Goal: Check status: Check status

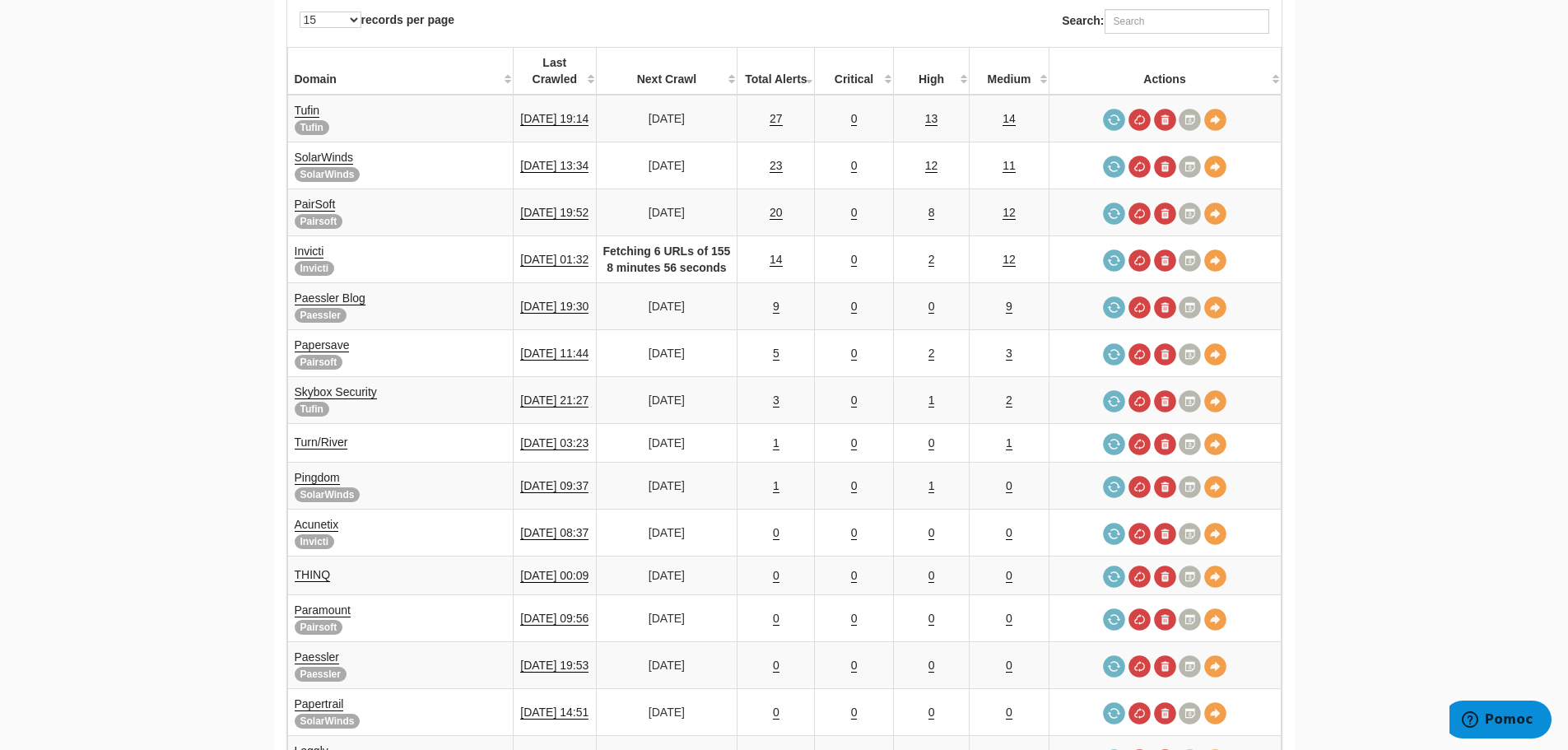
scroll to position [247, 0]
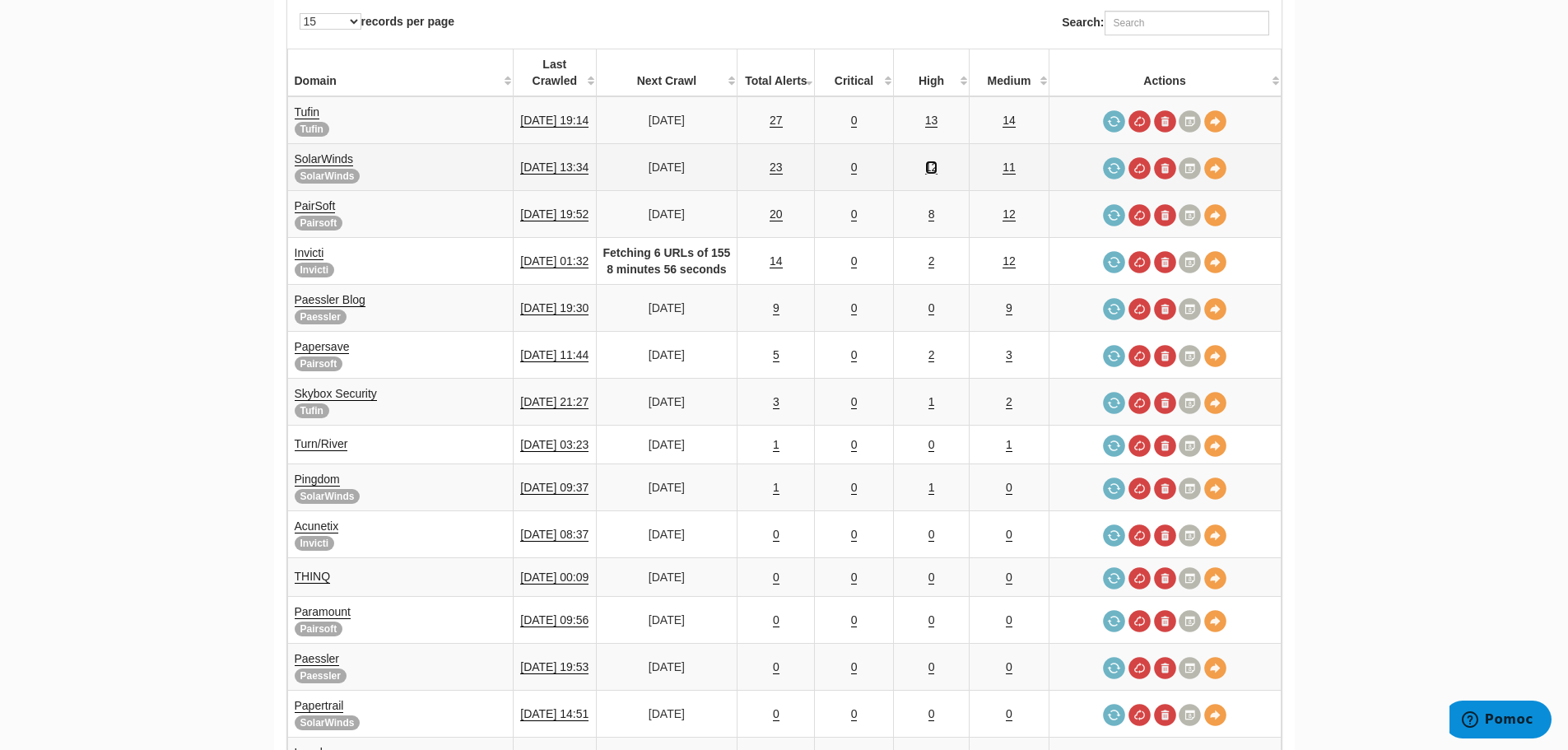
click at [938, 164] on link "12" at bounding box center [932, 168] width 13 height 14
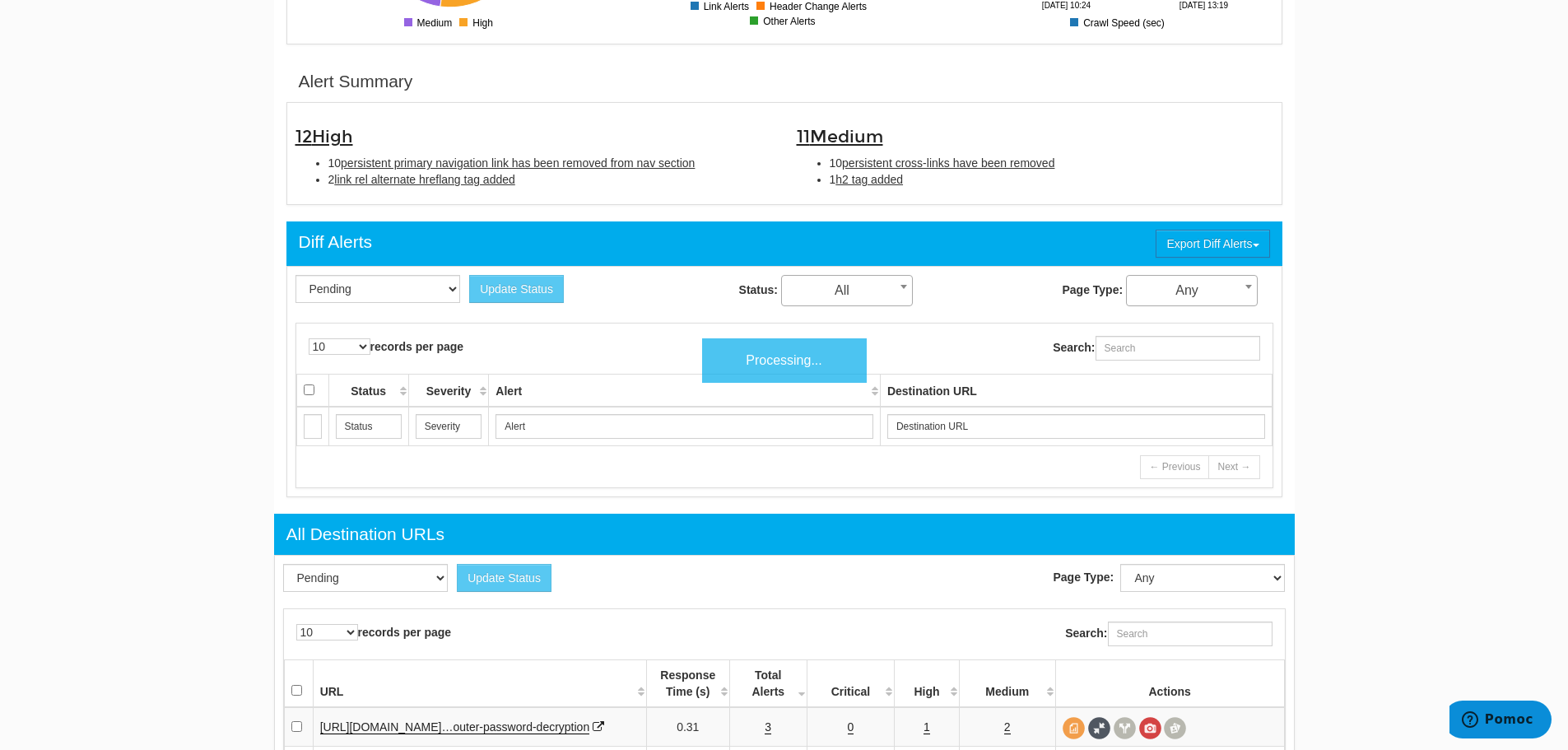
scroll to position [495, 0]
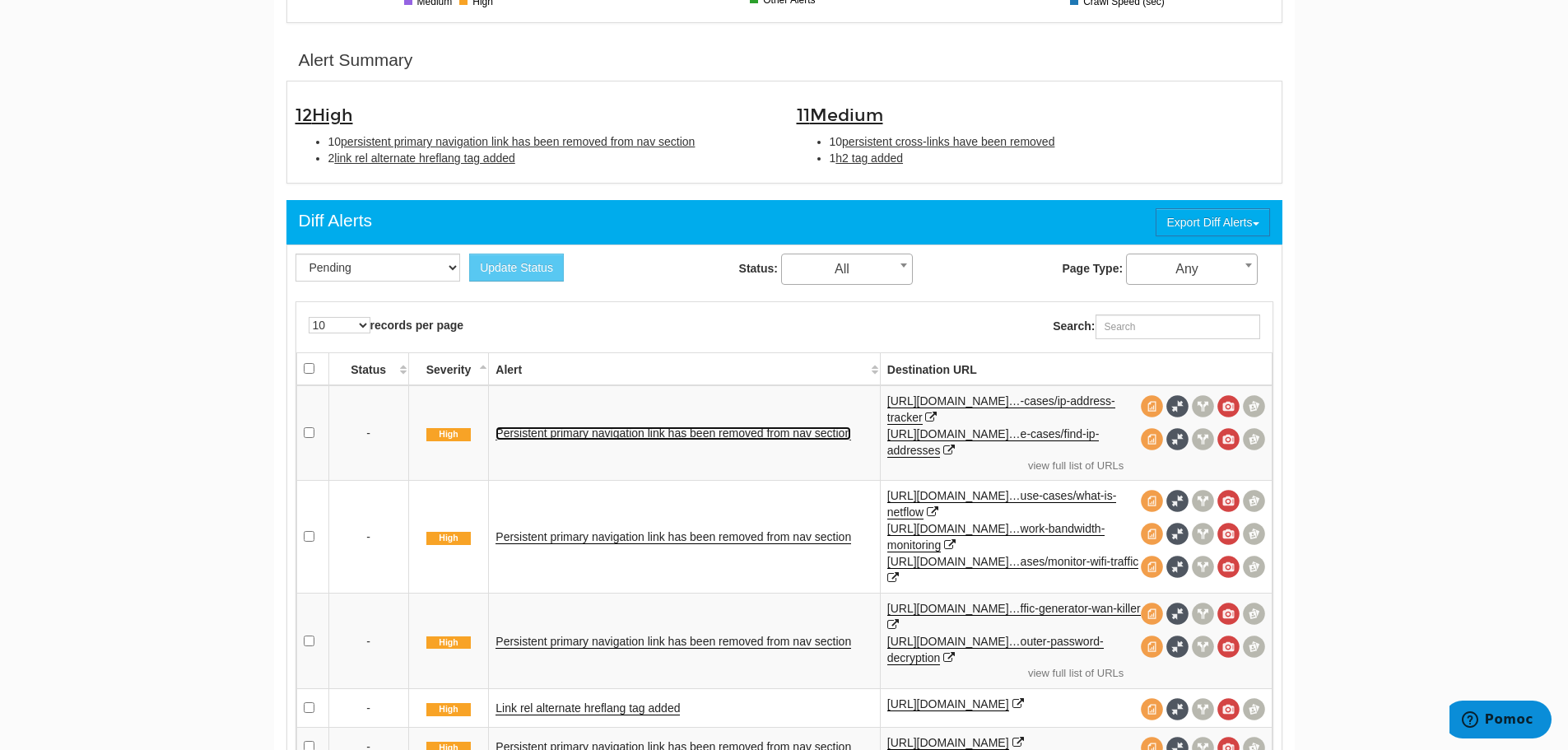
click at [712, 429] on link "Persistent primary navigation link has been removed from nav section" at bounding box center [673, 434] width 355 height 14
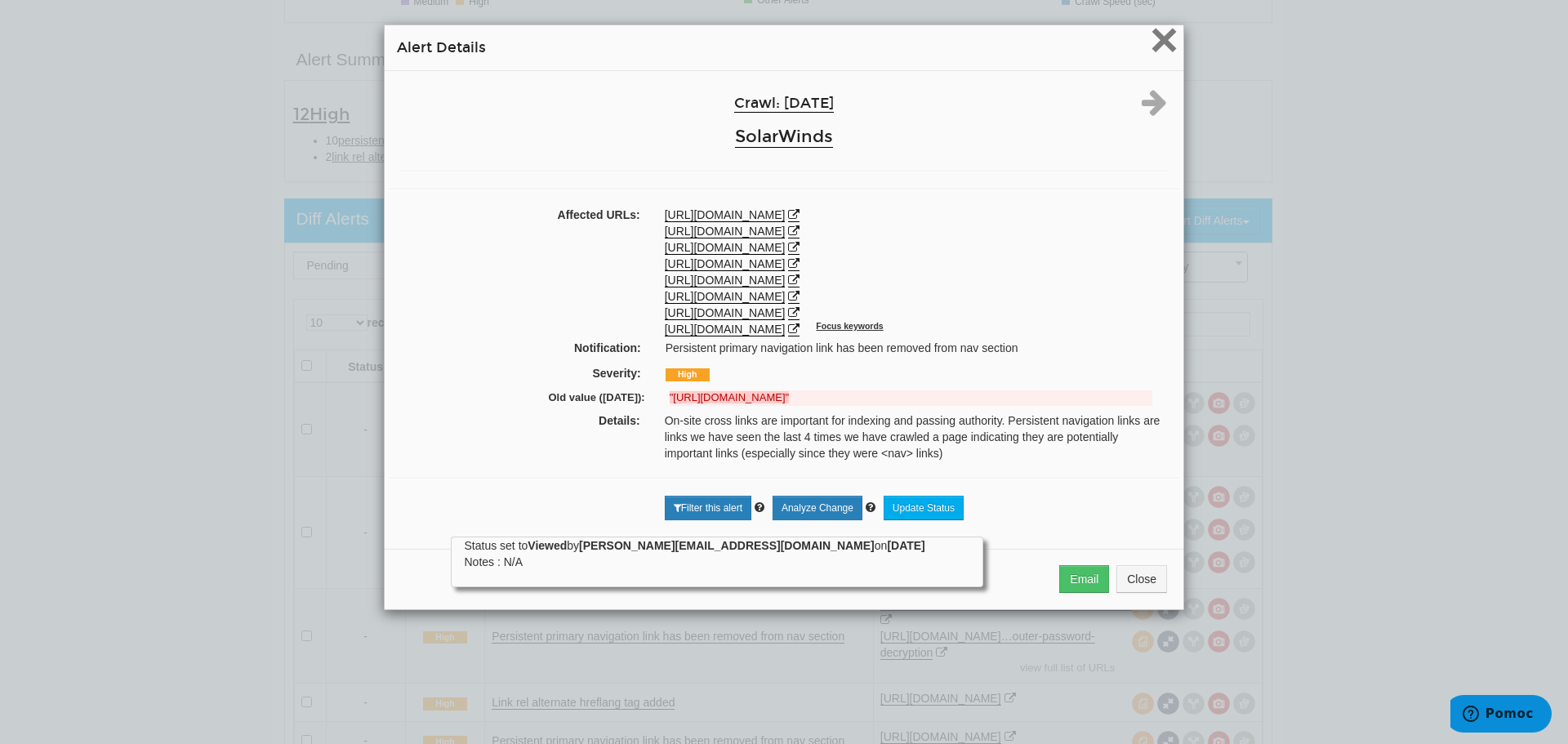
click at [1152, 41] on span "×" at bounding box center [1164, 40] width 28 height 55
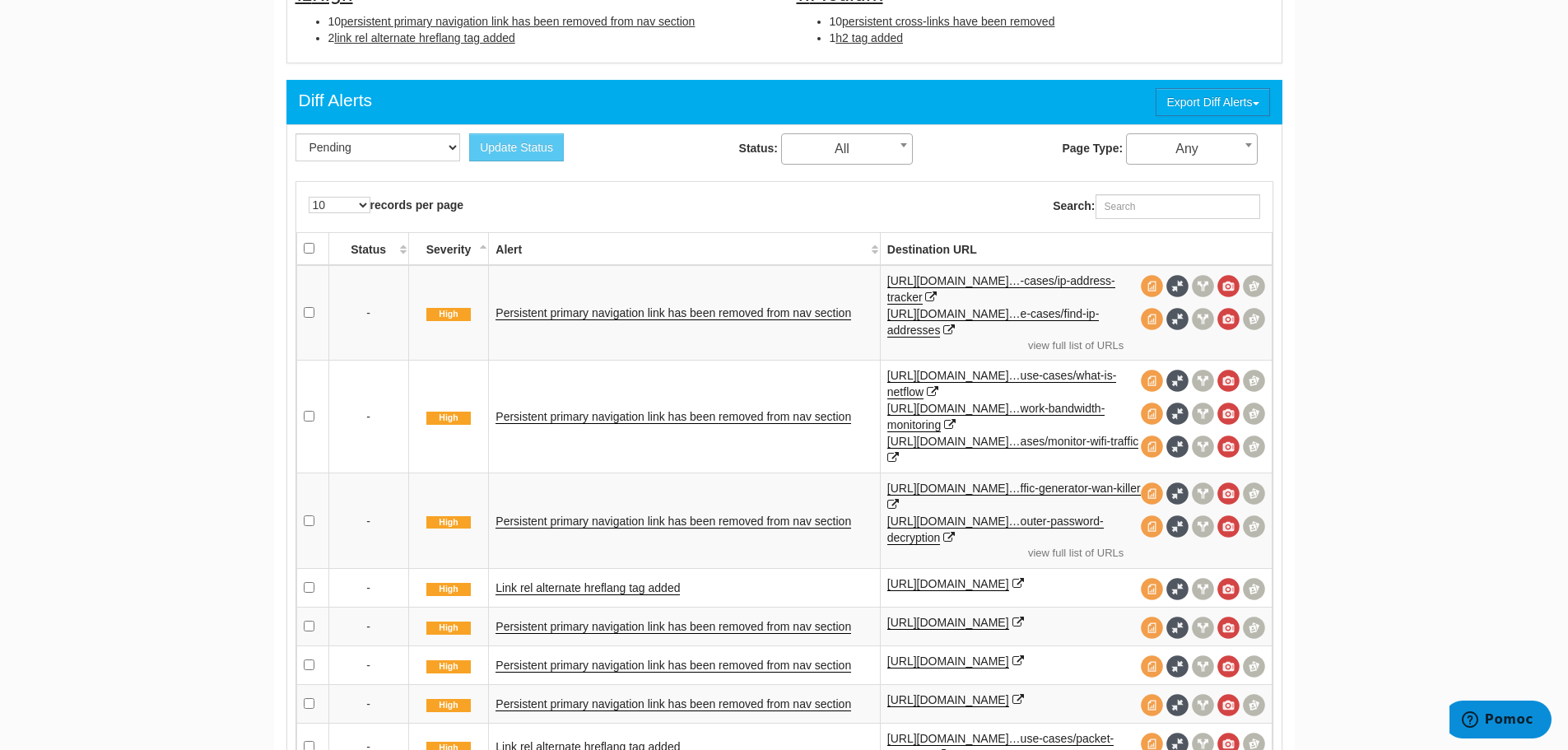
scroll to position [659, 0]
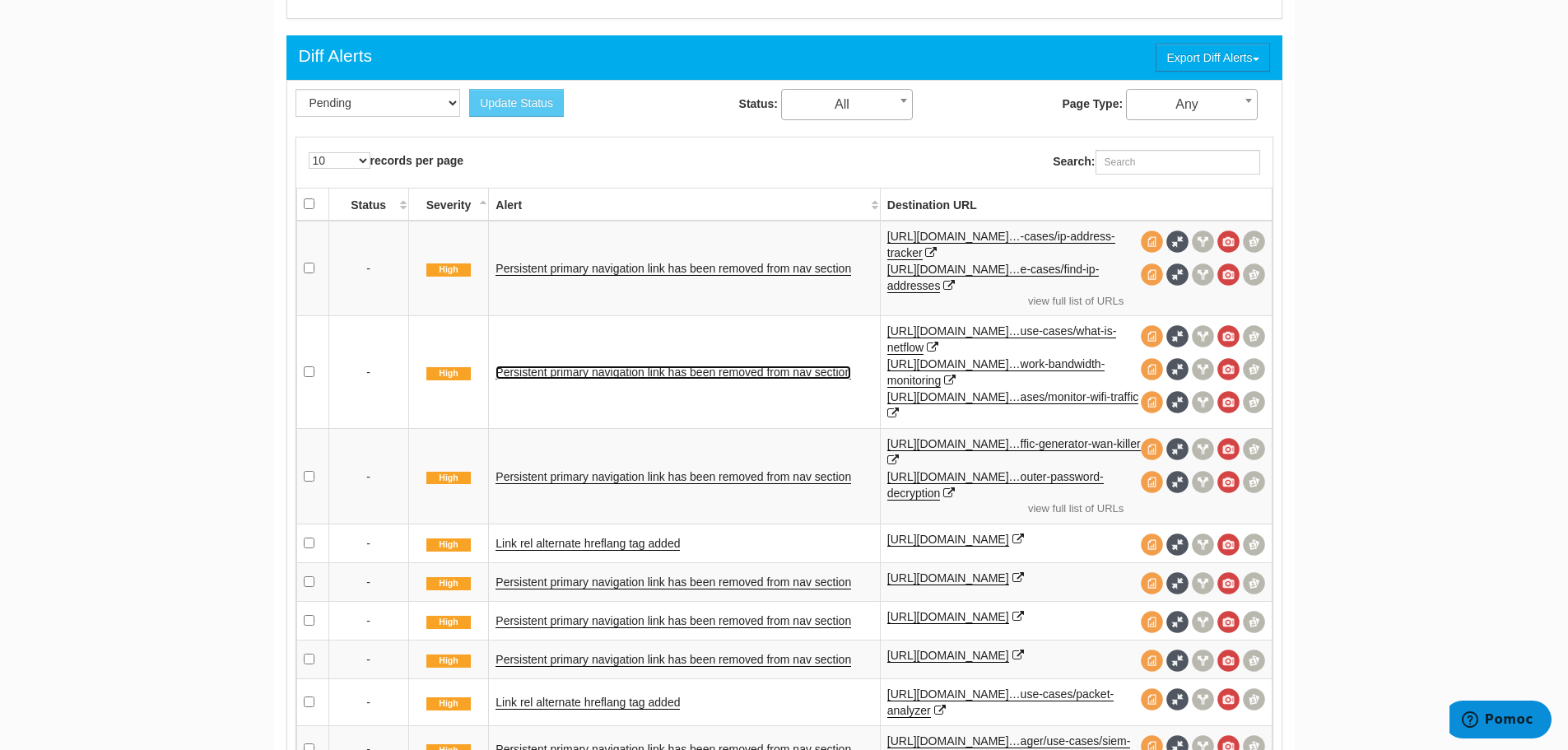
click at [727, 374] on link "Persistent primary navigation link has been removed from nav section" at bounding box center [673, 373] width 355 height 14
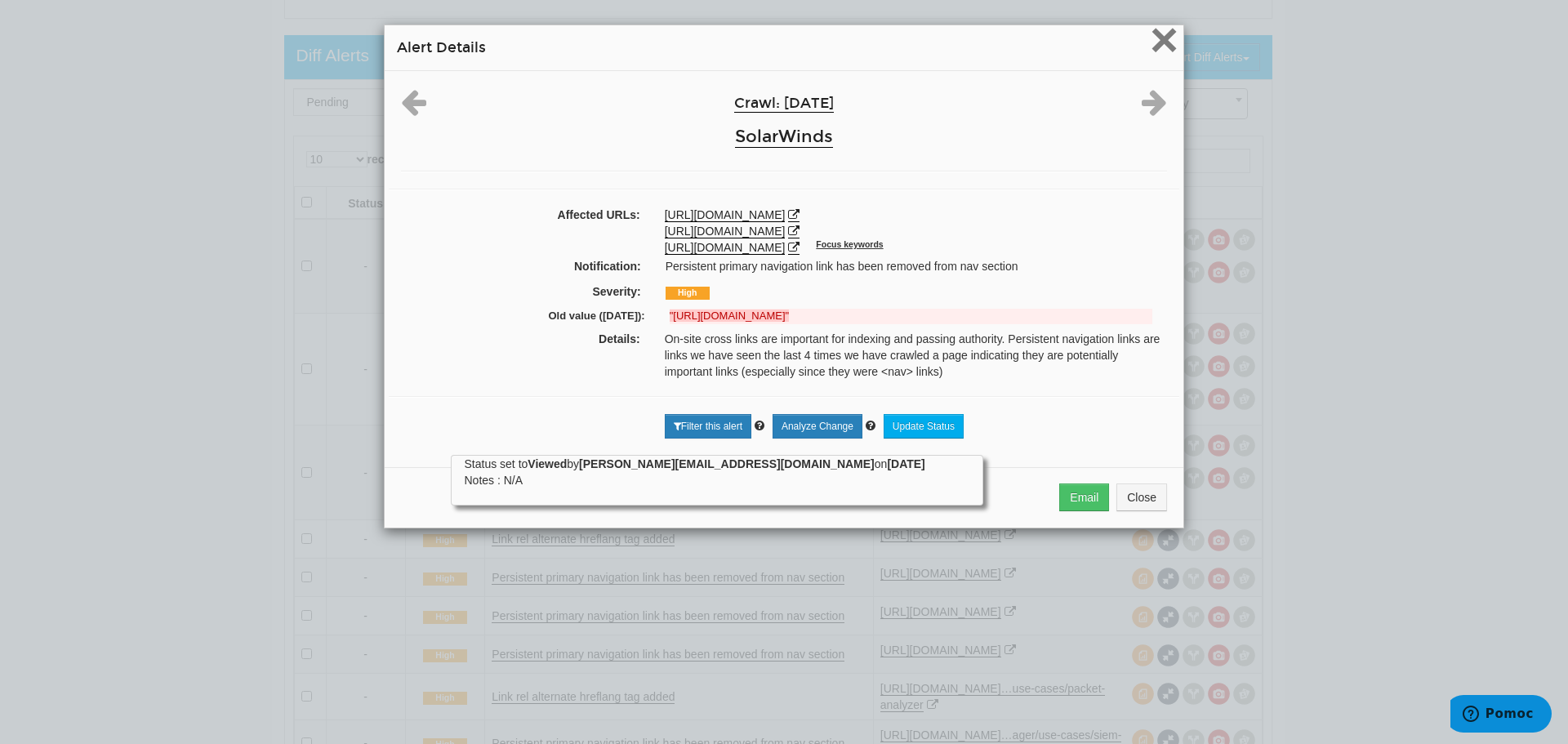
click at [1150, 44] on span "×" at bounding box center [1164, 40] width 28 height 55
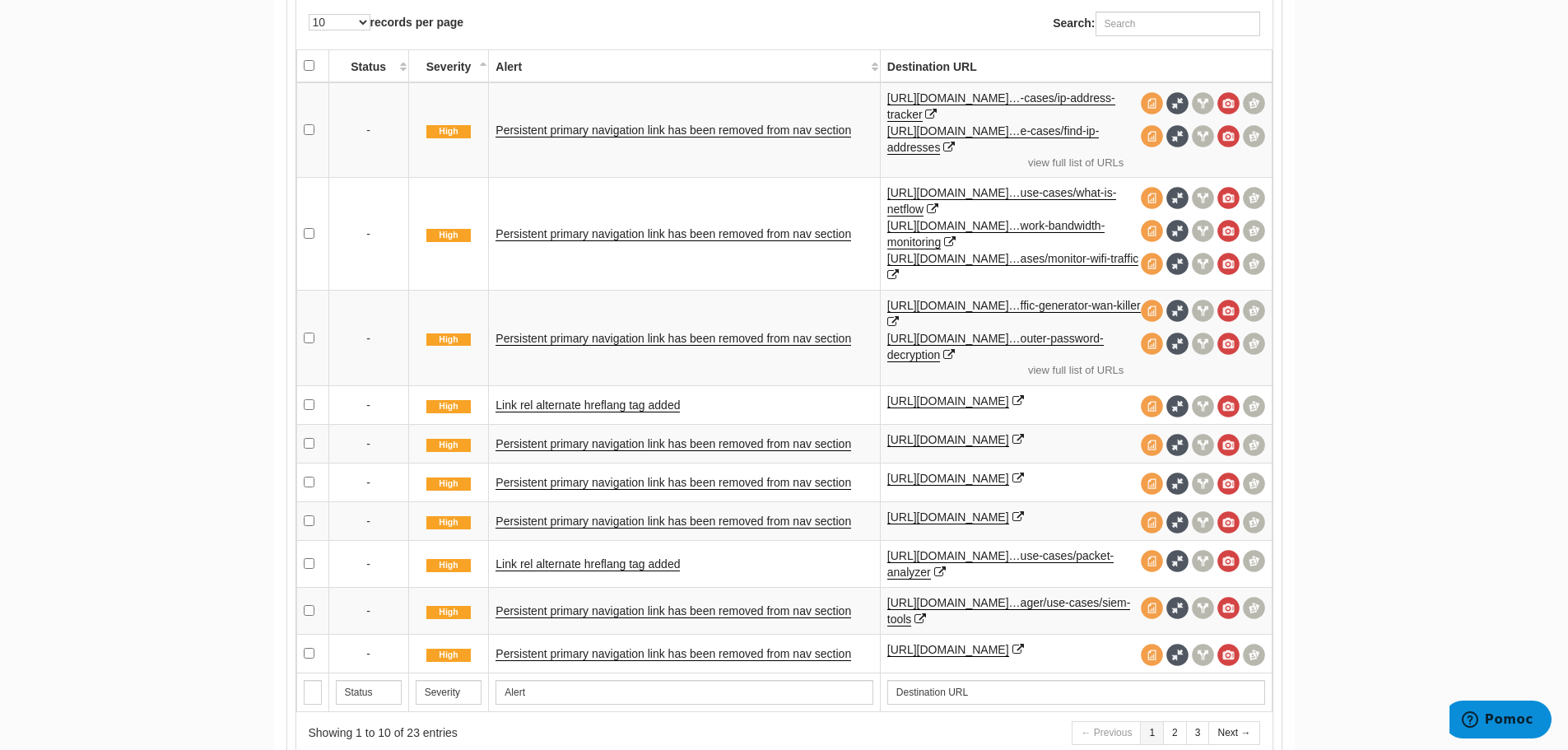
scroll to position [823, 0]
